Goal: Transaction & Acquisition: Download file/media

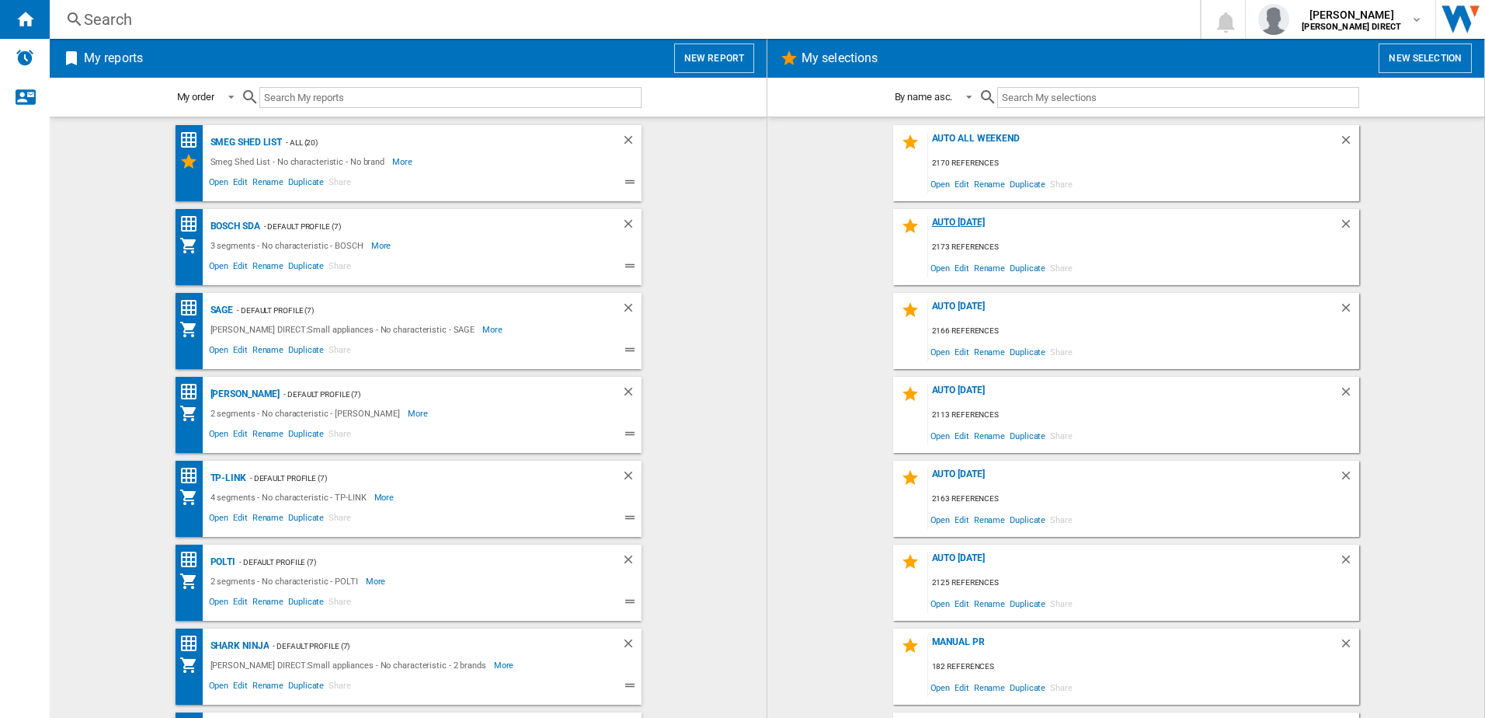
click at [958, 218] on div "AUTO [DATE]" at bounding box center [1133, 227] width 411 height 21
click at [952, 266] on span "Edit" at bounding box center [961, 267] width 19 height 21
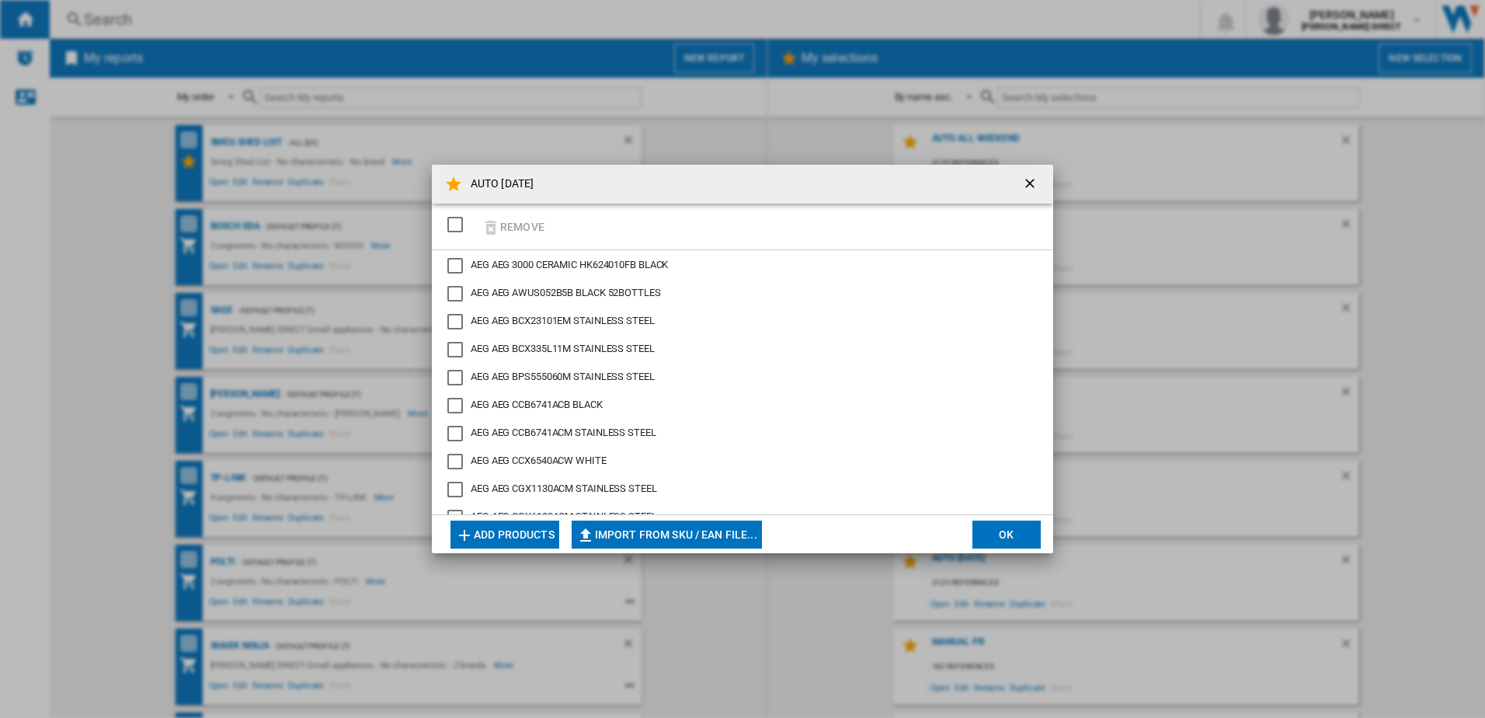
click at [458, 226] on div "SELECTIONS.EDITION_POPUP.SELECT_DESELECT" at bounding box center [455, 225] width 16 height 16
click at [505, 225] on button "Remove" at bounding box center [513, 226] width 72 height 37
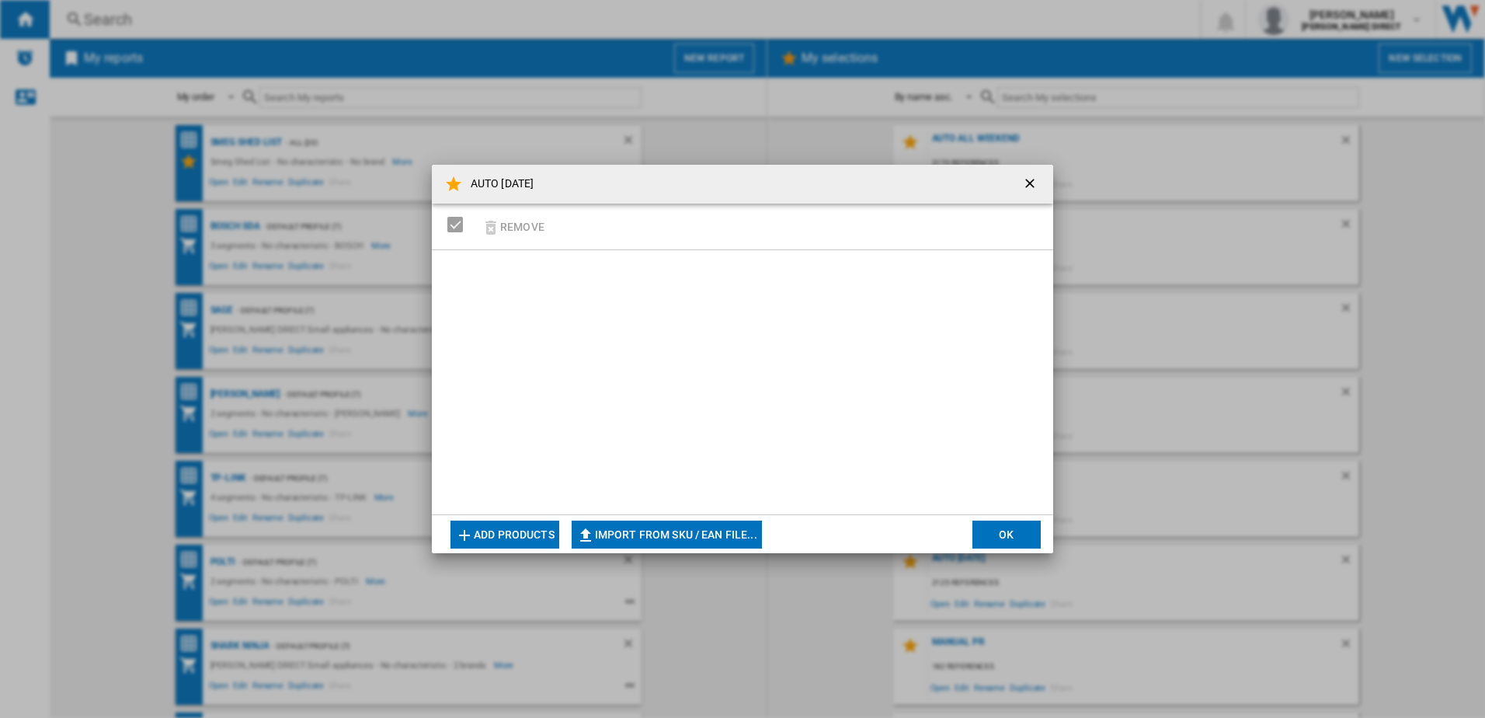
click at [617, 524] on button "Import from SKU / EAN file..." at bounding box center [667, 534] width 190 height 28
type input "**********"
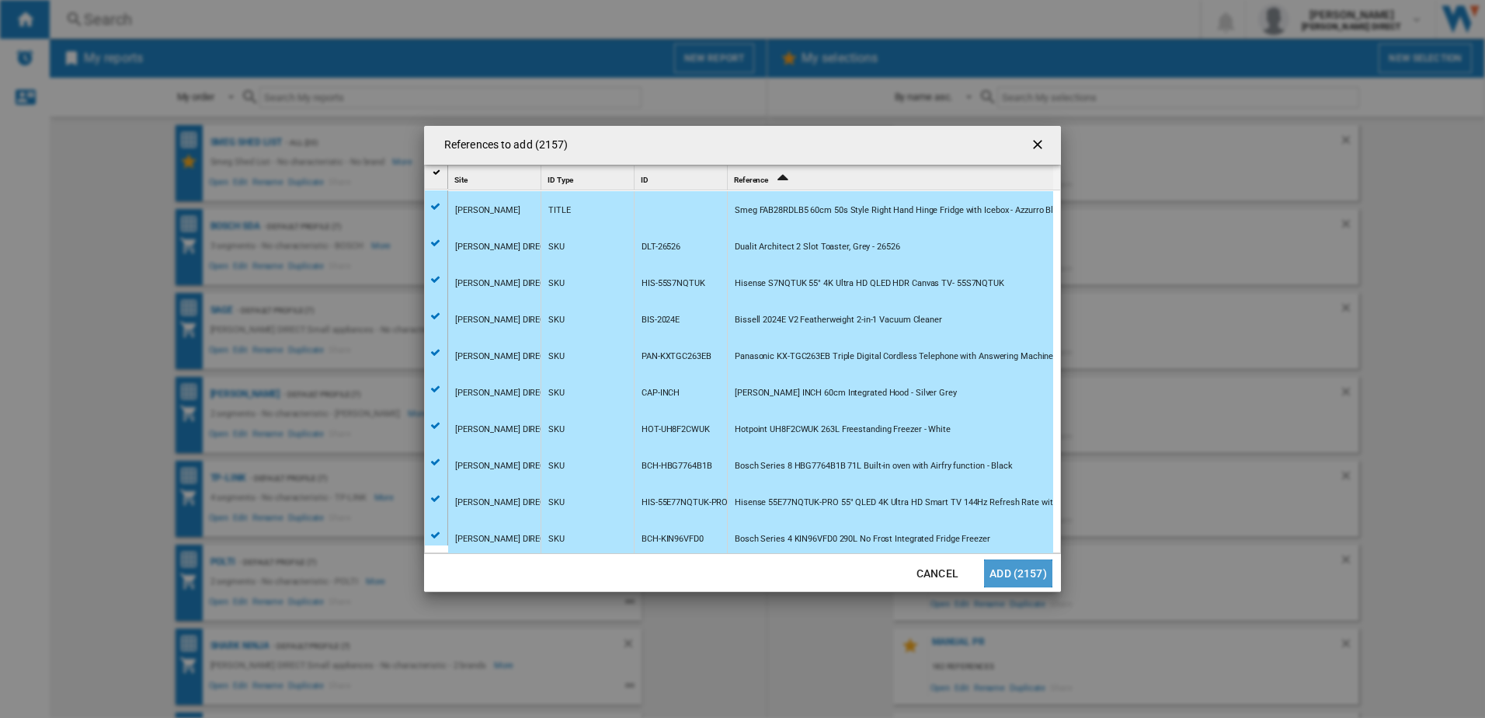
click at [1008, 571] on button "Add (2157)" at bounding box center [1018, 573] width 68 height 28
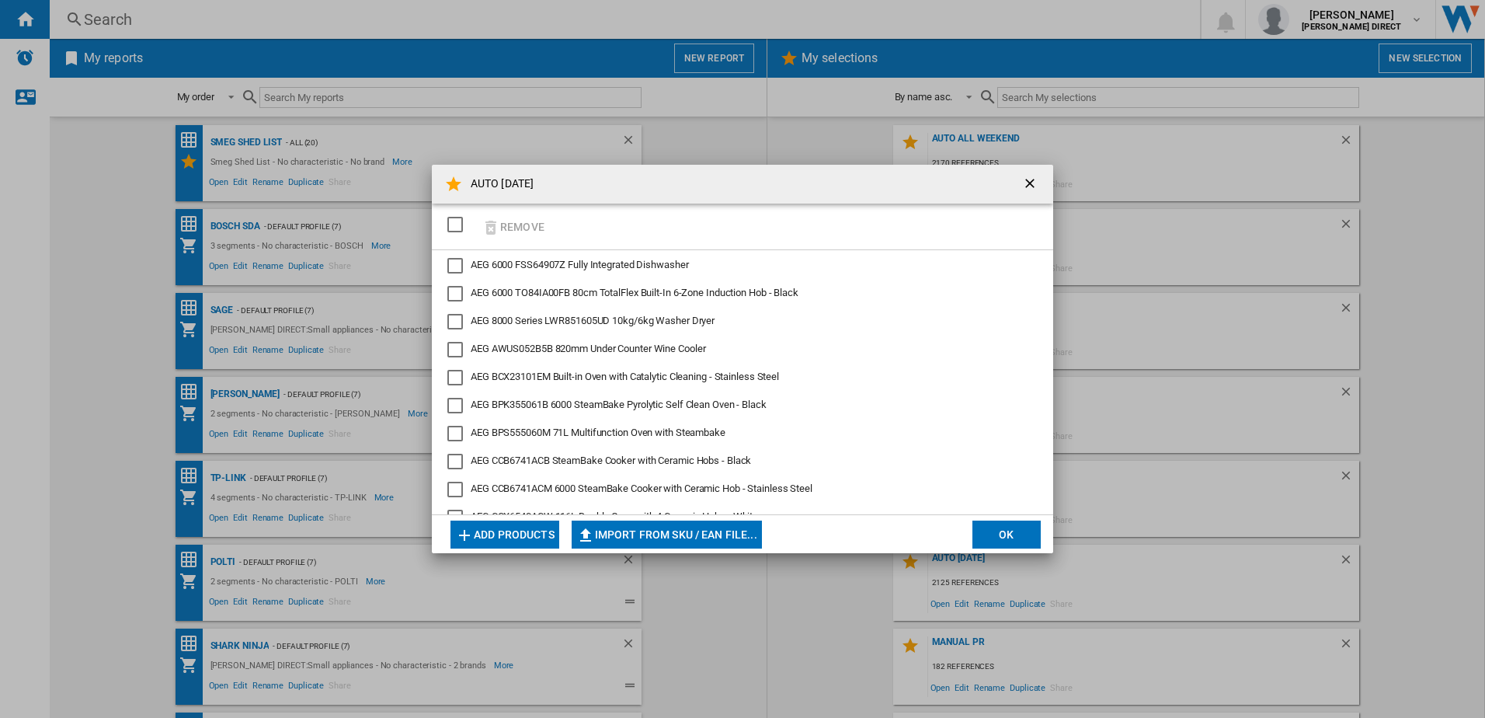
click at [989, 534] on button "OK" at bounding box center [1006, 534] width 68 height 28
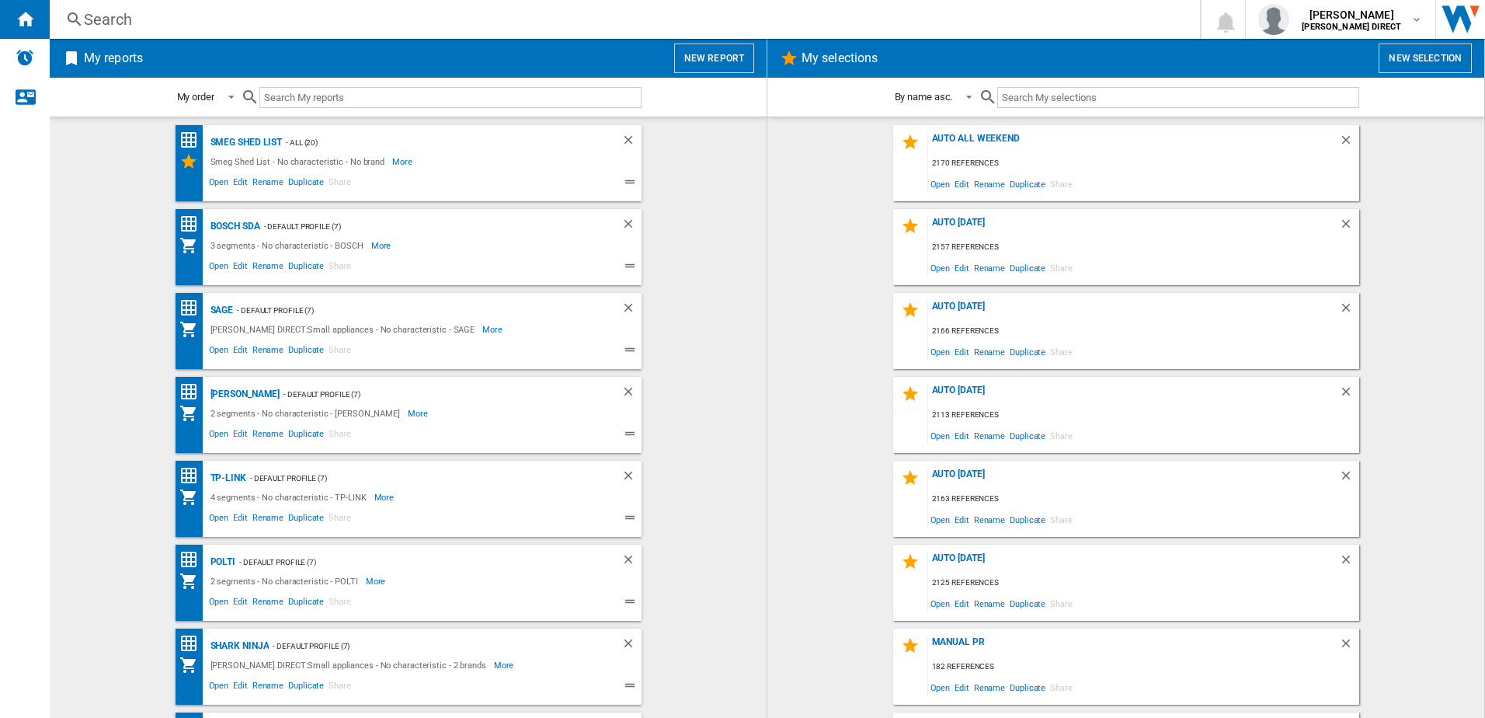
drag, startPoint x: 956, startPoint y: 221, endPoint x: 1473, endPoint y: 382, distance: 541.7
click at [956, 221] on div "AUTO [DATE]" at bounding box center [1133, 227] width 411 height 21
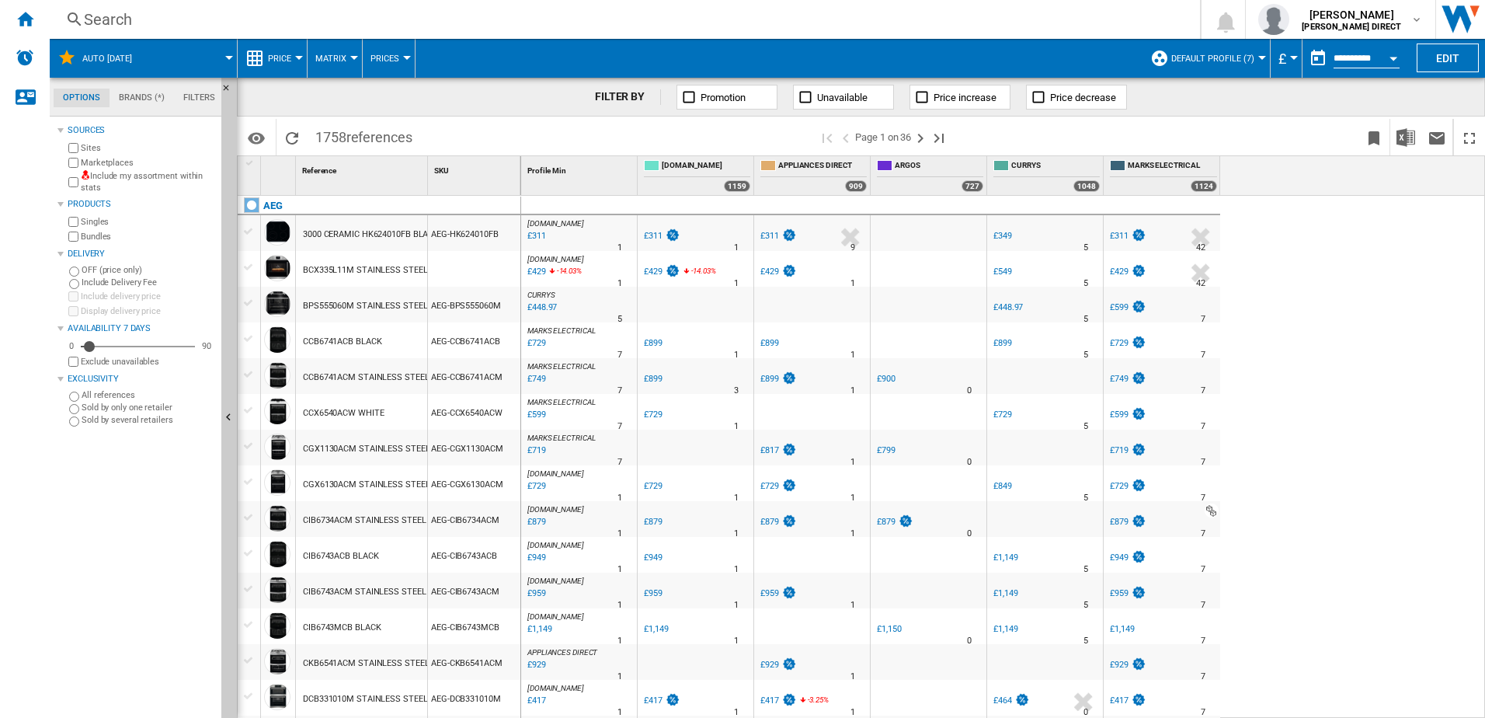
click at [1246, 56] on span "Default profile (7)" at bounding box center [1212, 59] width 83 height 10
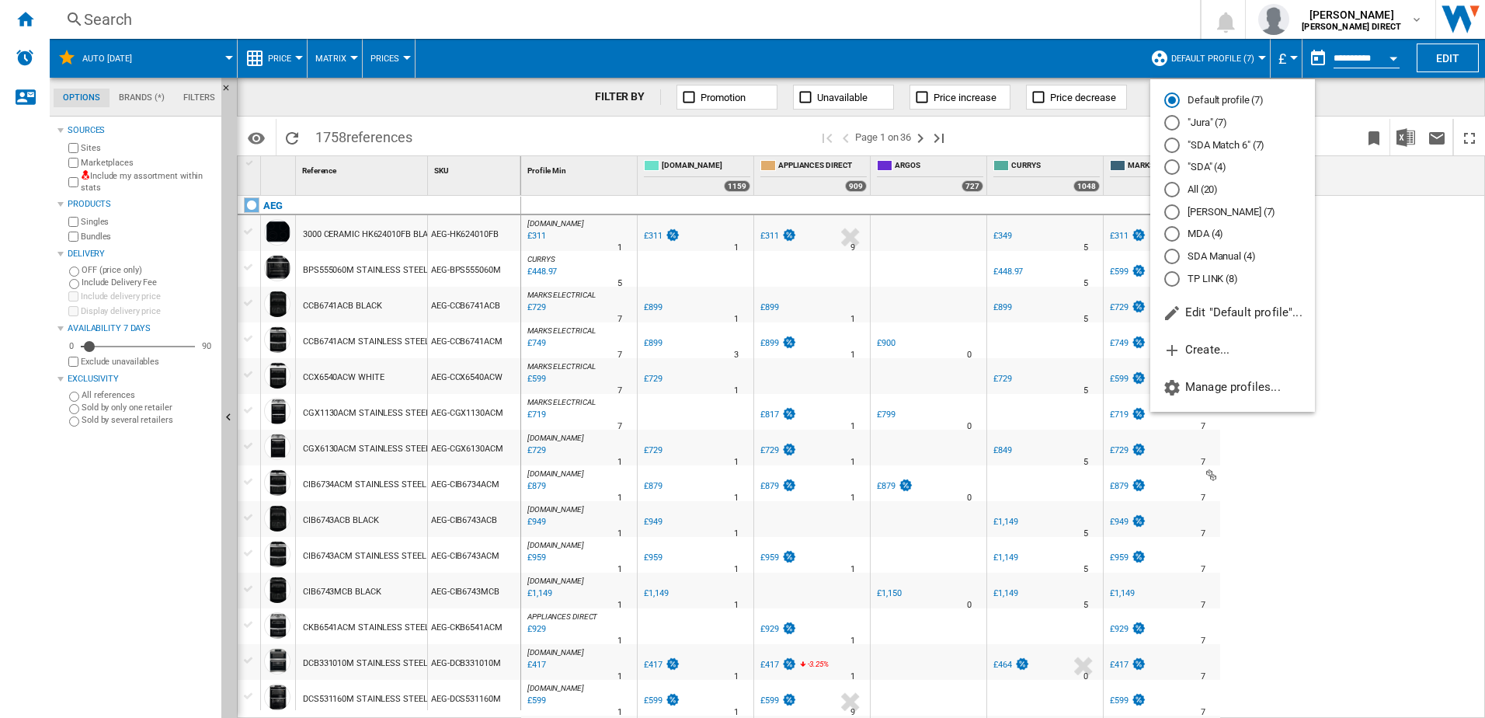
click at [1373, 287] on md-backdrop at bounding box center [742, 359] width 1485 height 718
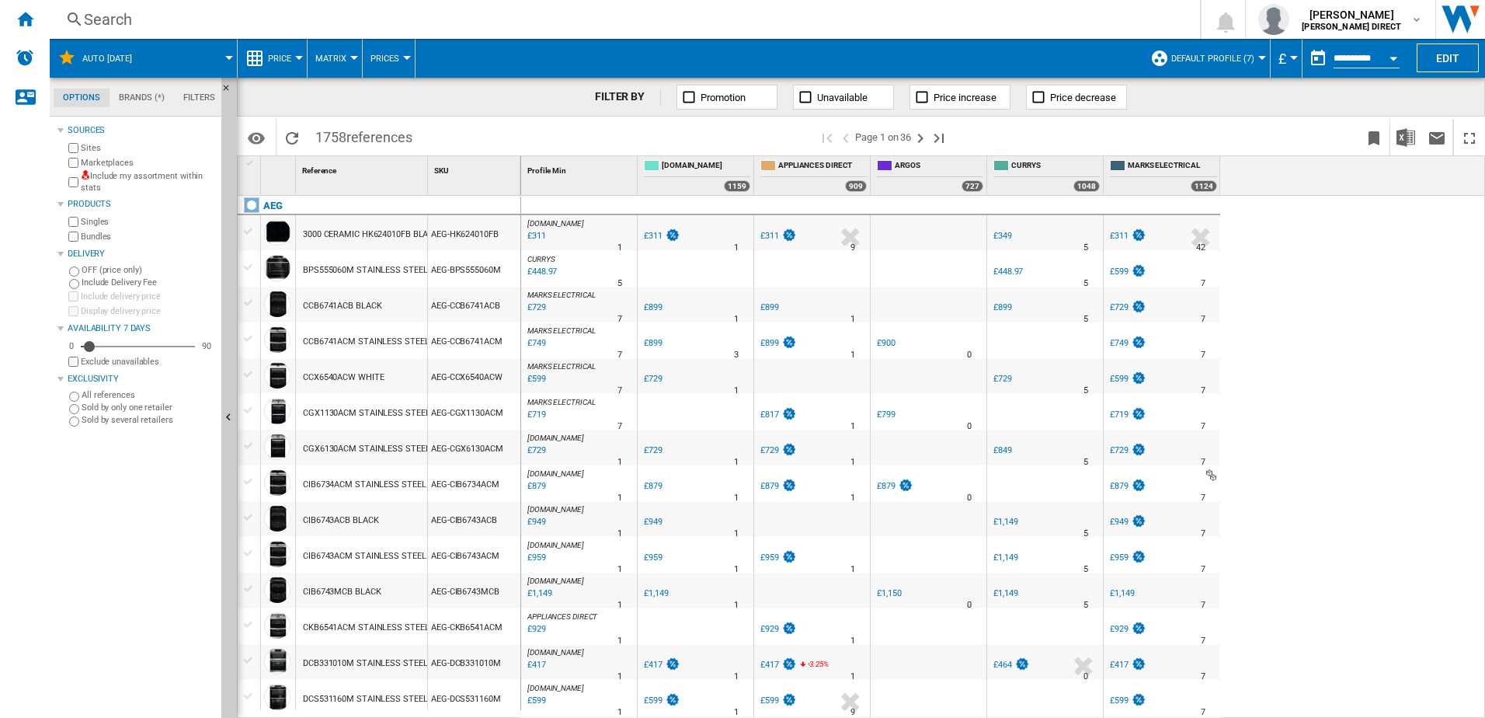
click at [81, 179] on label "Include my assortment within stats" at bounding box center [148, 182] width 134 height 24
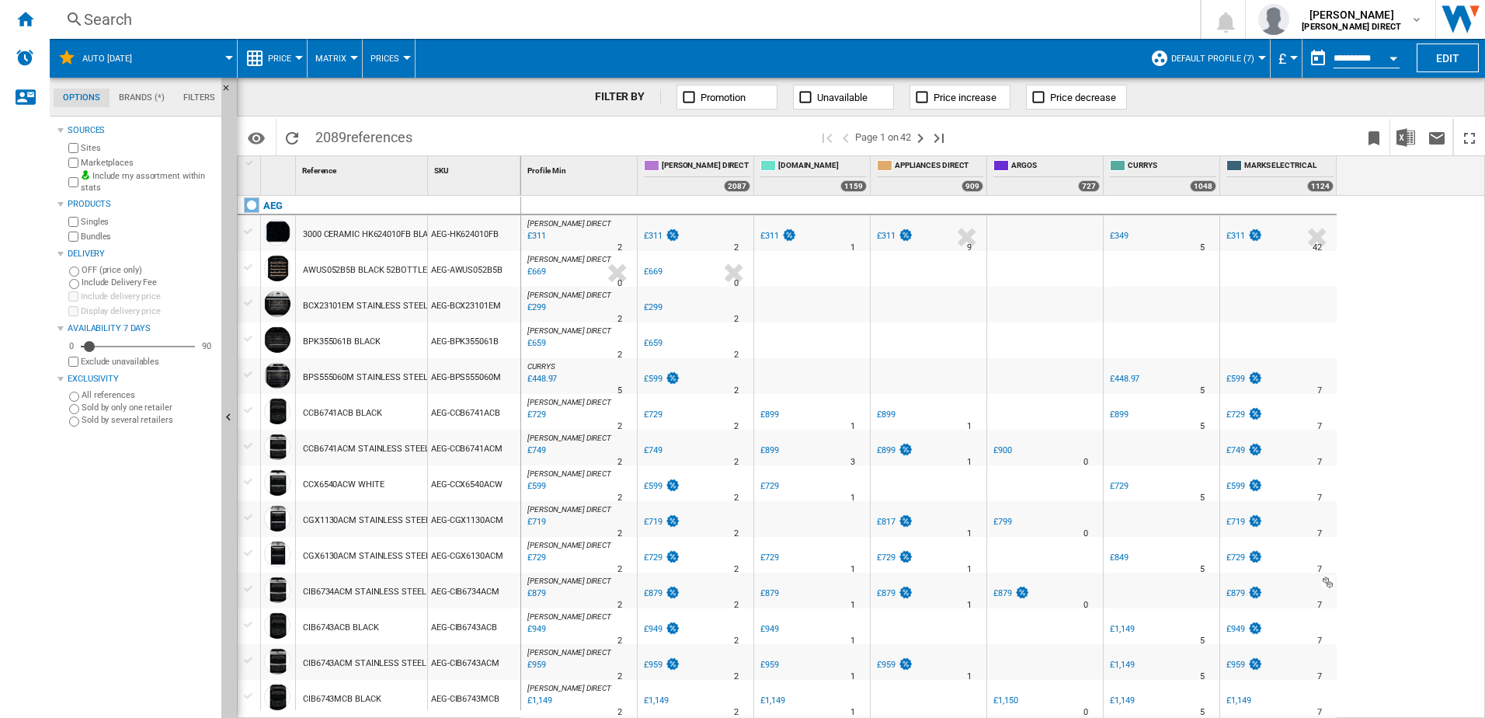
click at [89, 241] on label "Bundles" at bounding box center [148, 237] width 134 height 12
click at [1400, 141] on img "Download in Excel" at bounding box center [1405, 137] width 19 height 19
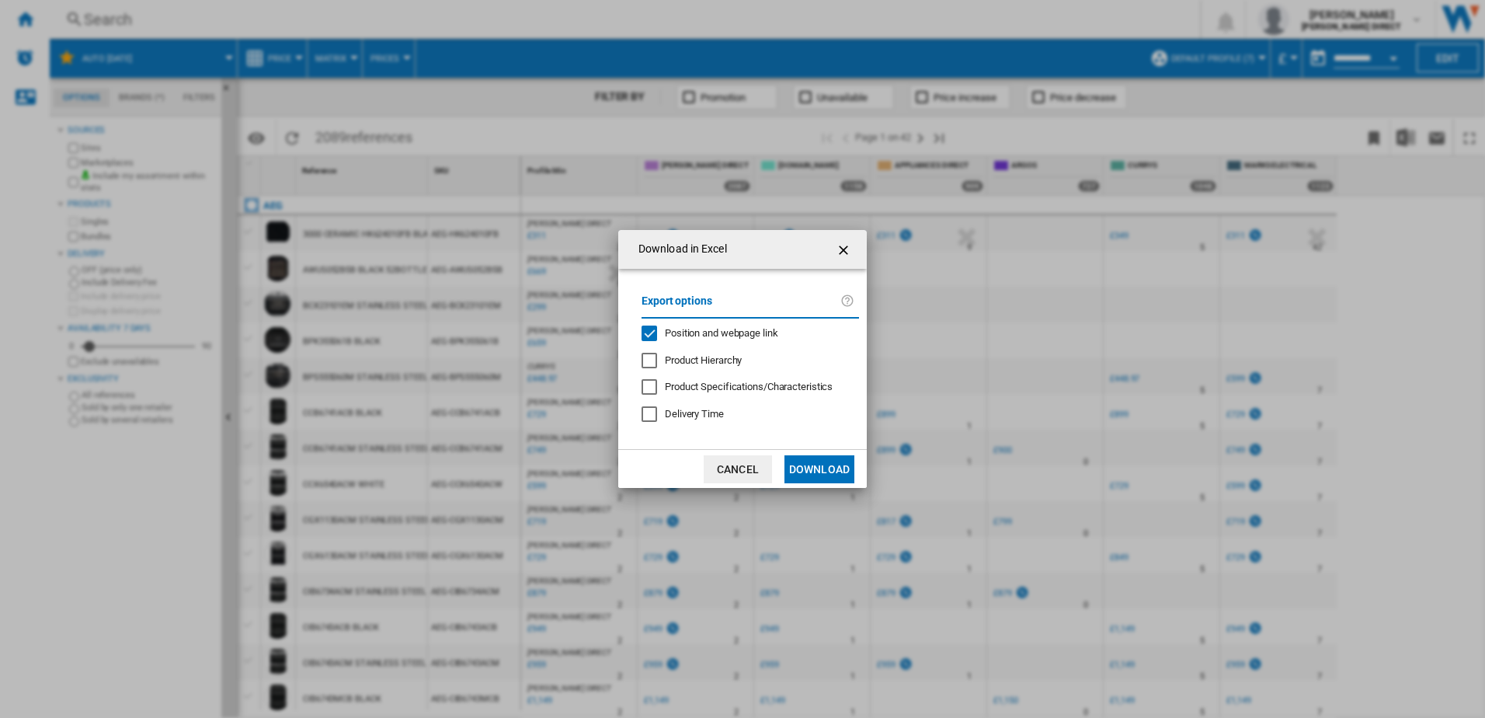
click at [741, 330] on span "Position and webpage link" at bounding box center [721, 333] width 113 height 12
click at [840, 471] on button "Download" at bounding box center [819, 469] width 70 height 28
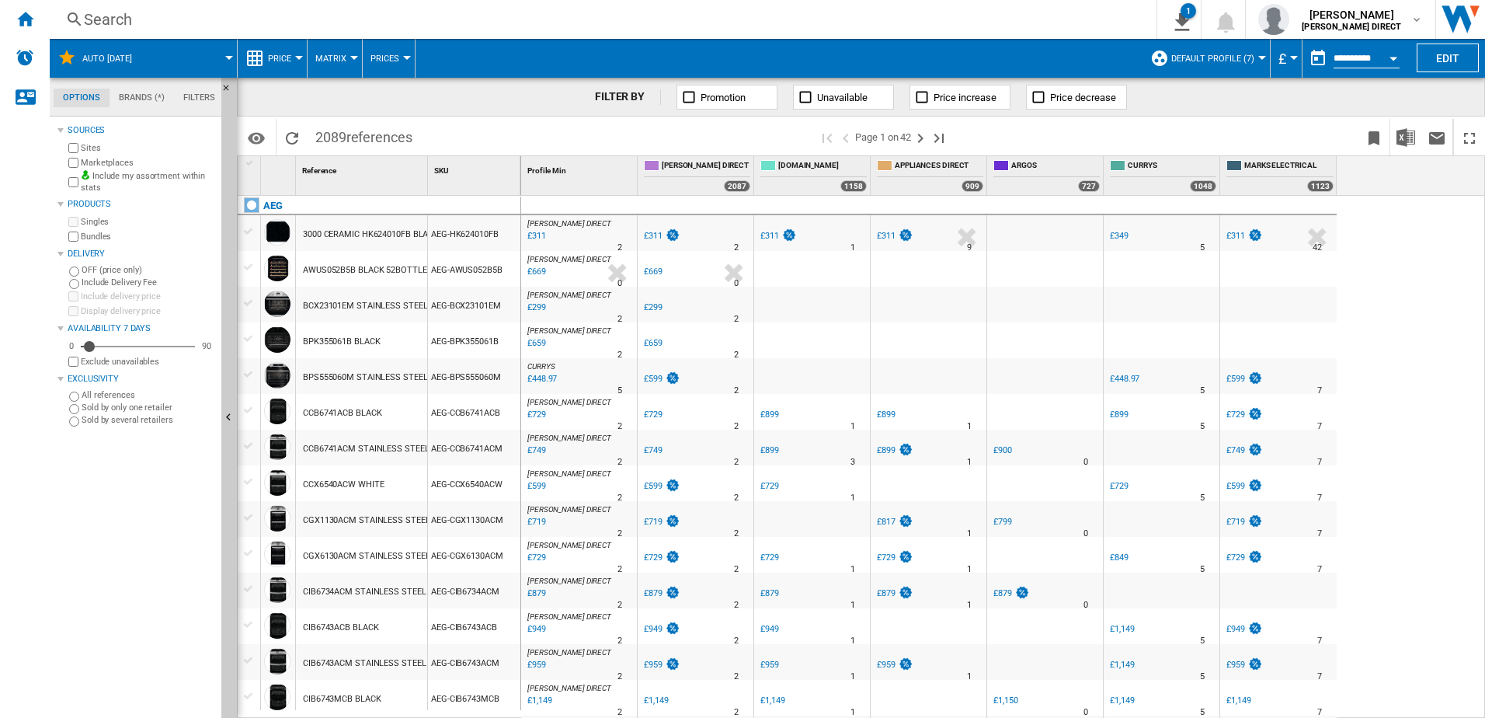
click at [1045, 37] on div "Search Search 0 1 AUTO [DATE]/No characteristic/No brand [Price Matrix] Clear a…" at bounding box center [767, 19] width 1435 height 39
